Goal: Entertainment & Leisure: Consume media (video, audio)

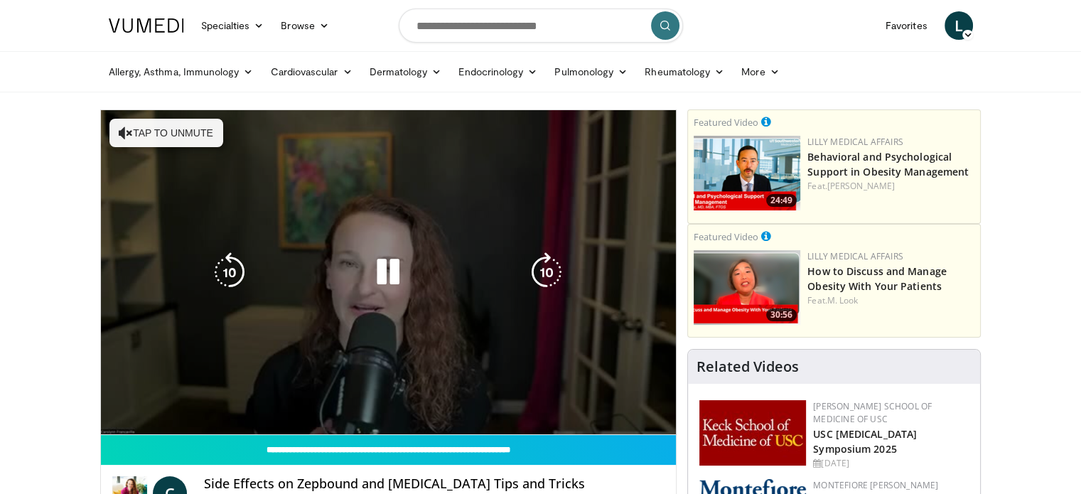
click at [149, 141] on div "10 seconds Tap to unmute" at bounding box center [389, 272] width 576 height 324
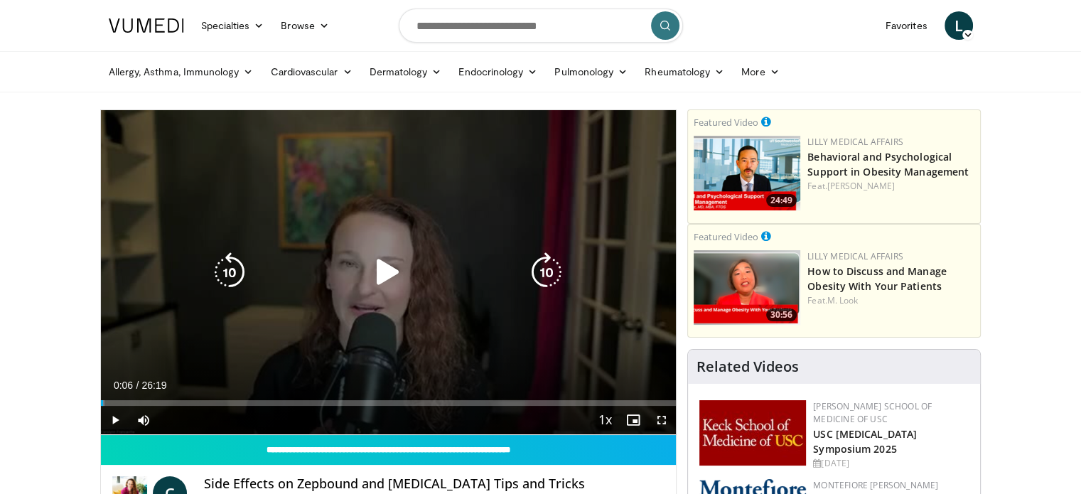
click at [372, 259] on icon "Video Player" at bounding box center [388, 272] width 40 height 40
click at [392, 266] on icon "Video Player" at bounding box center [388, 272] width 40 height 40
click at [380, 269] on icon "Video Player" at bounding box center [388, 272] width 40 height 40
click at [387, 281] on icon "Video Player" at bounding box center [388, 272] width 40 height 40
click at [387, 276] on icon "Video Player" at bounding box center [388, 272] width 40 height 40
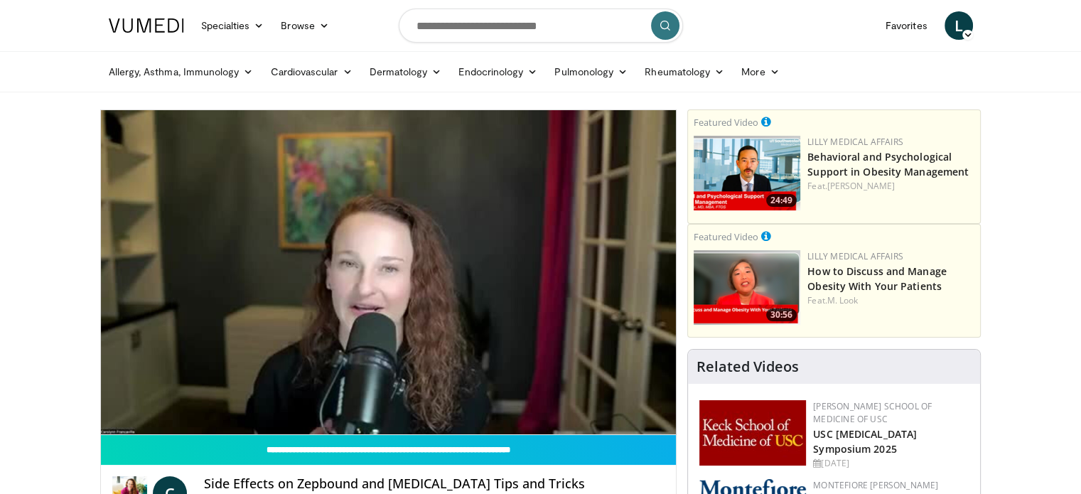
click at [308, 285] on div "10 seconds Tap to unmute" at bounding box center [389, 272] width 576 height 324
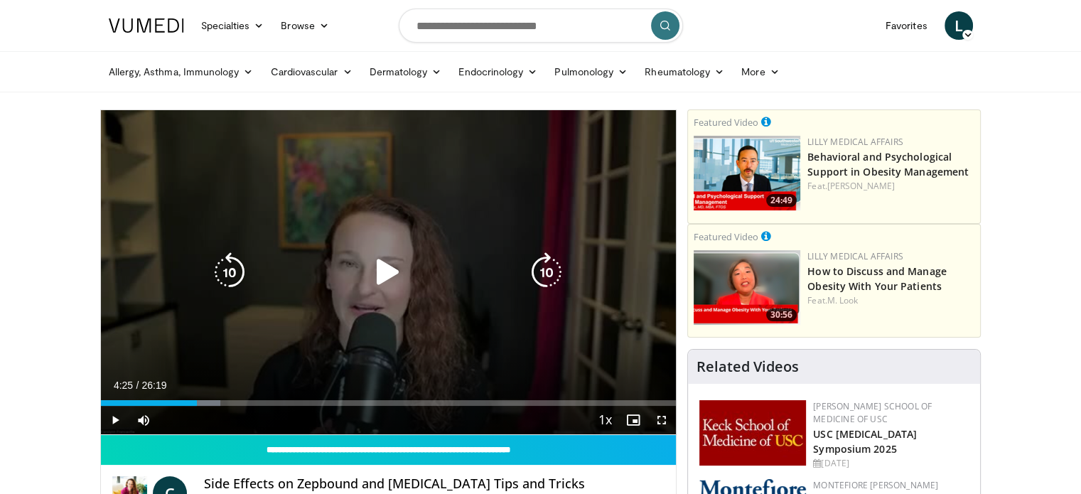
click at [384, 275] on icon "Video Player" at bounding box center [388, 272] width 40 height 40
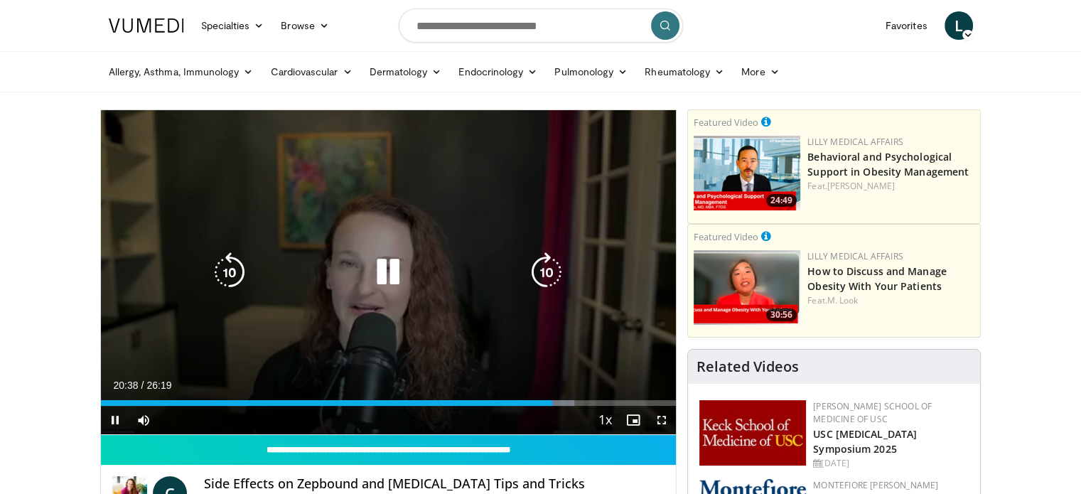
click at [387, 265] on icon "Video Player" at bounding box center [388, 272] width 40 height 40
click at [382, 276] on icon "Video Player" at bounding box center [388, 272] width 40 height 40
